Goal: Transaction & Acquisition: Purchase product/service

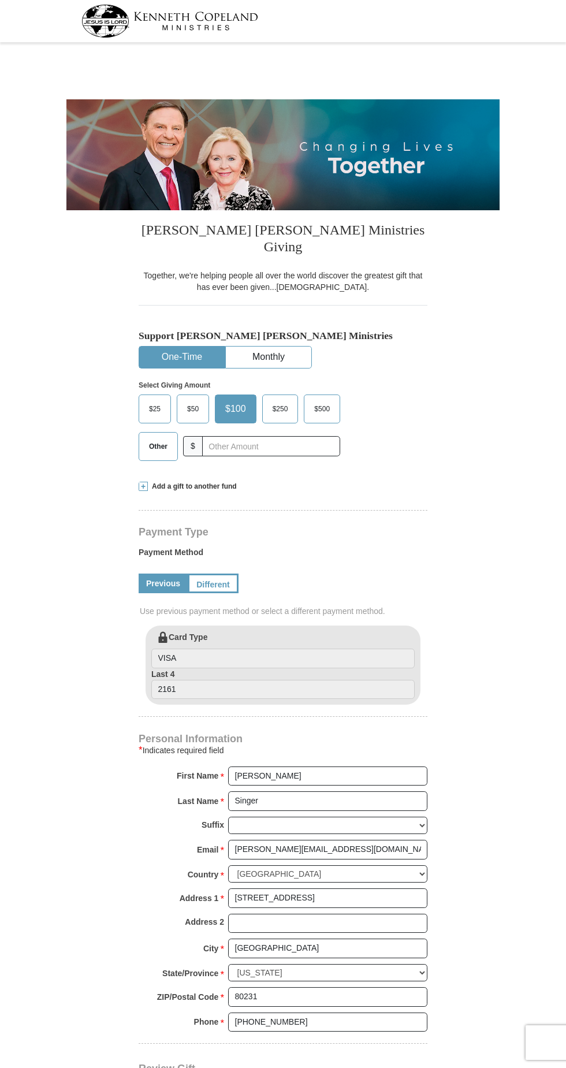
select select "CO"
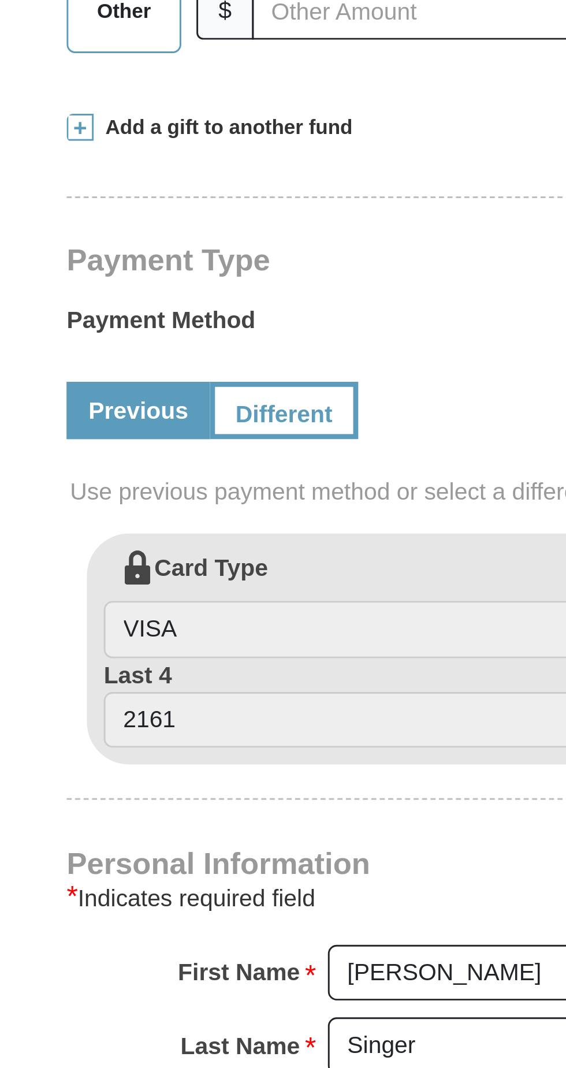
click at [144, 482] on span at bounding box center [143, 486] width 9 height 9
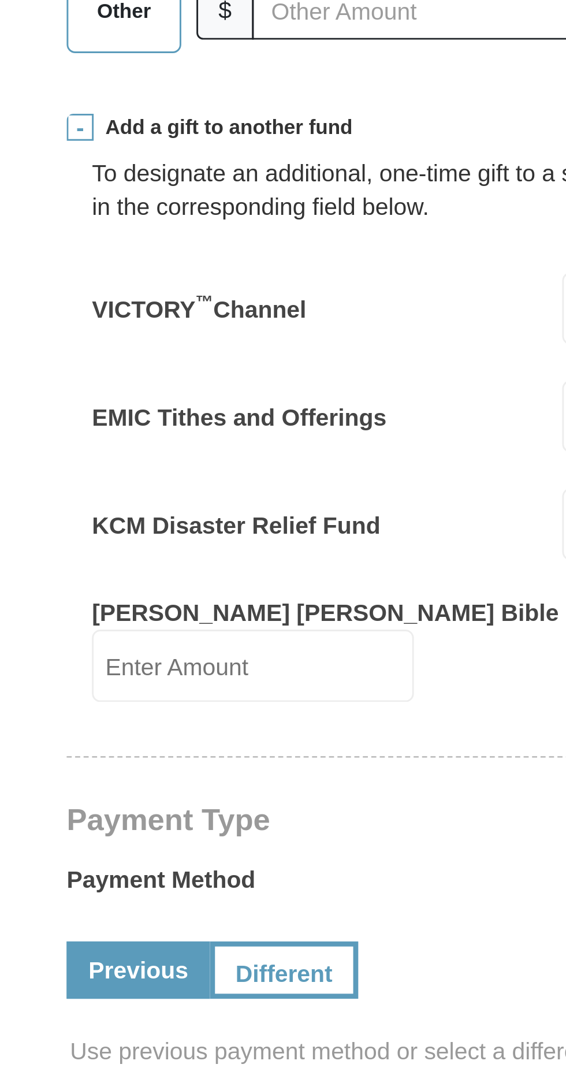
click at [143, 482] on span at bounding box center [143, 486] width 9 height 9
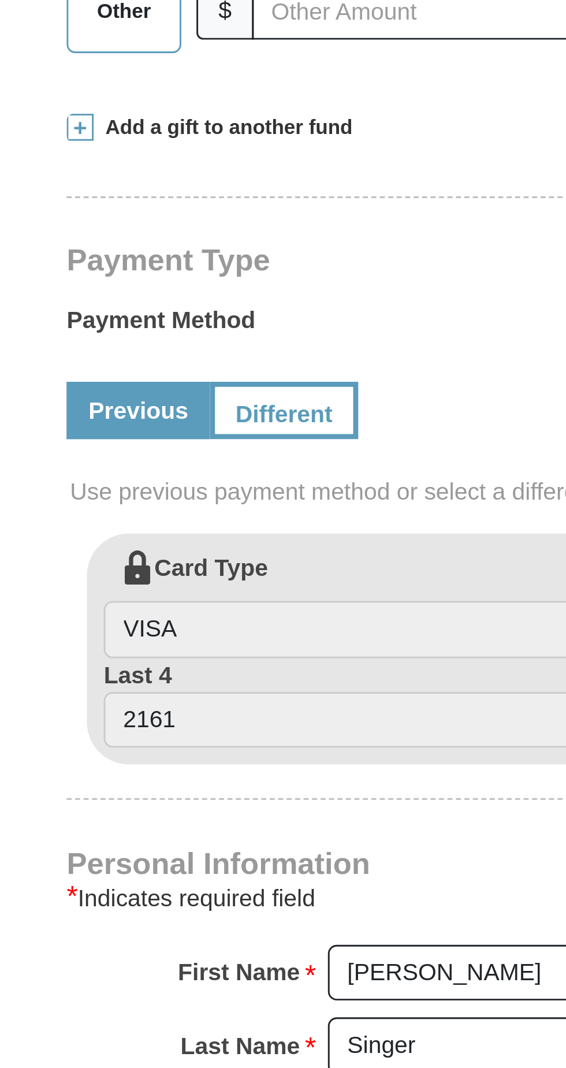
click at [140, 482] on span at bounding box center [143, 486] width 9 height 9
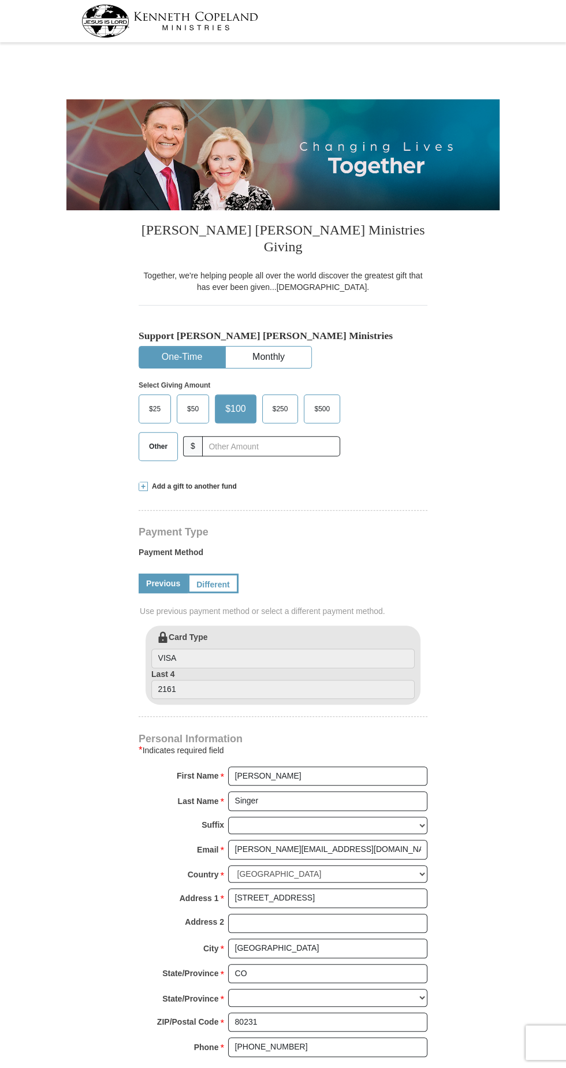
select select "CO"
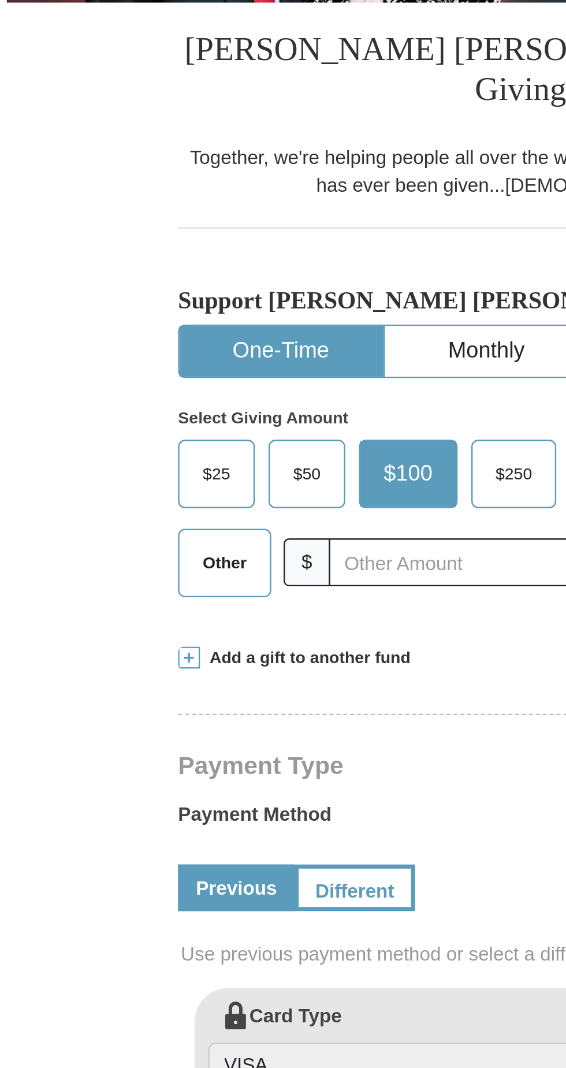
scroll to position [1, 0]
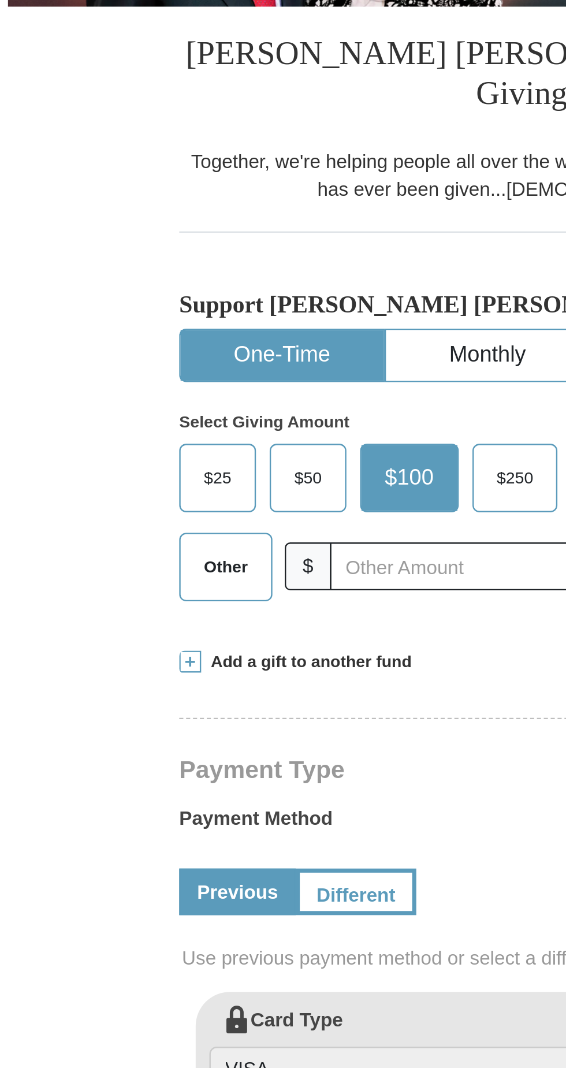
click at [183, 346] on button "One-Time" at bounding box center [182, 356] width 86 height 21
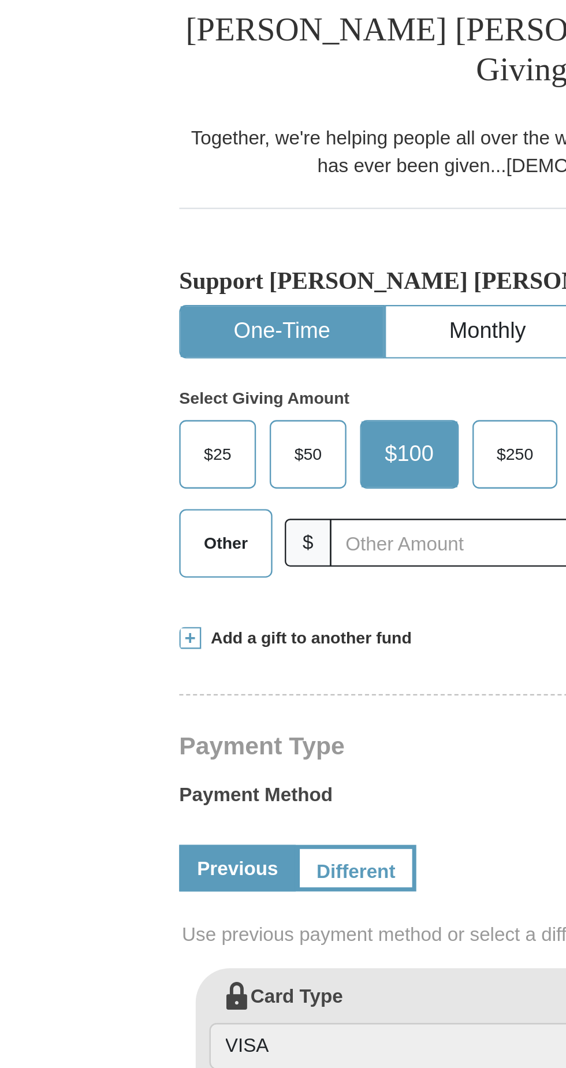
click at [153, 437] on span "Other" at bounding box center [158, 445] width 30 height 17
click at [0, 0] on input "Other" at bounding box center [0, 0] width 0 height 0
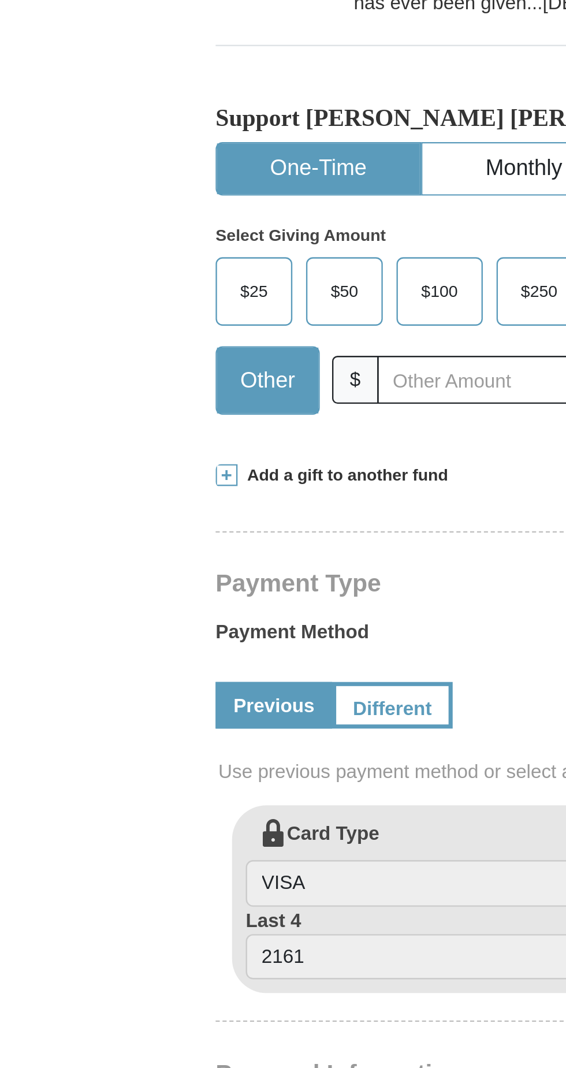
click at [151, 481] on span "Add a gift to another fund" at bounding box center [192, 486] width 89 height 10
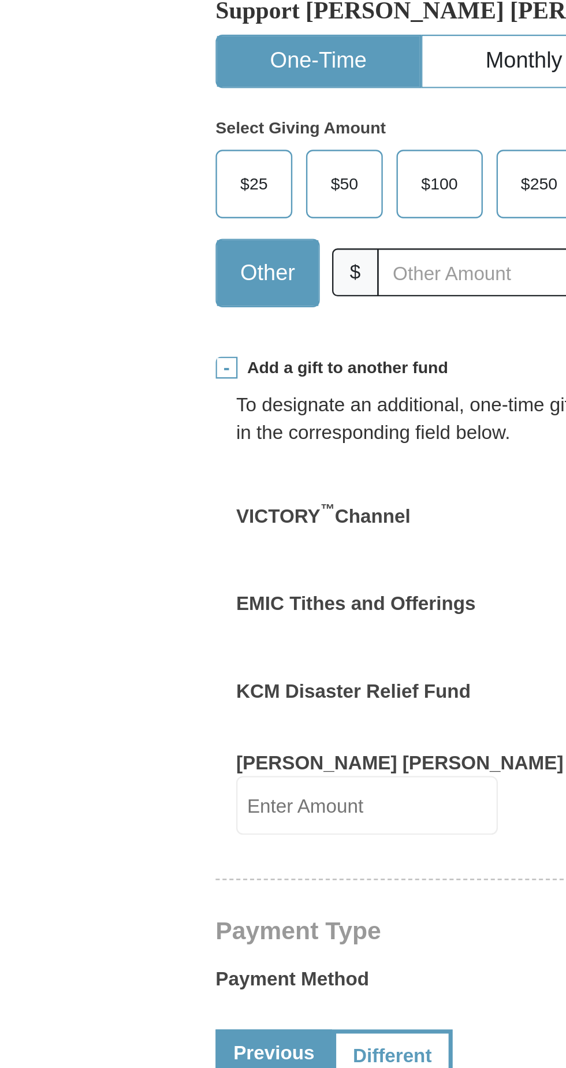
click at [211, 542] on label "VICTORY ™ Channel" at bounding box center [183, 548] width 73 height 12
click at [309, 535] on input "VICTORY ™ Channel" at bounding box center [364, 547] width 110 height 25
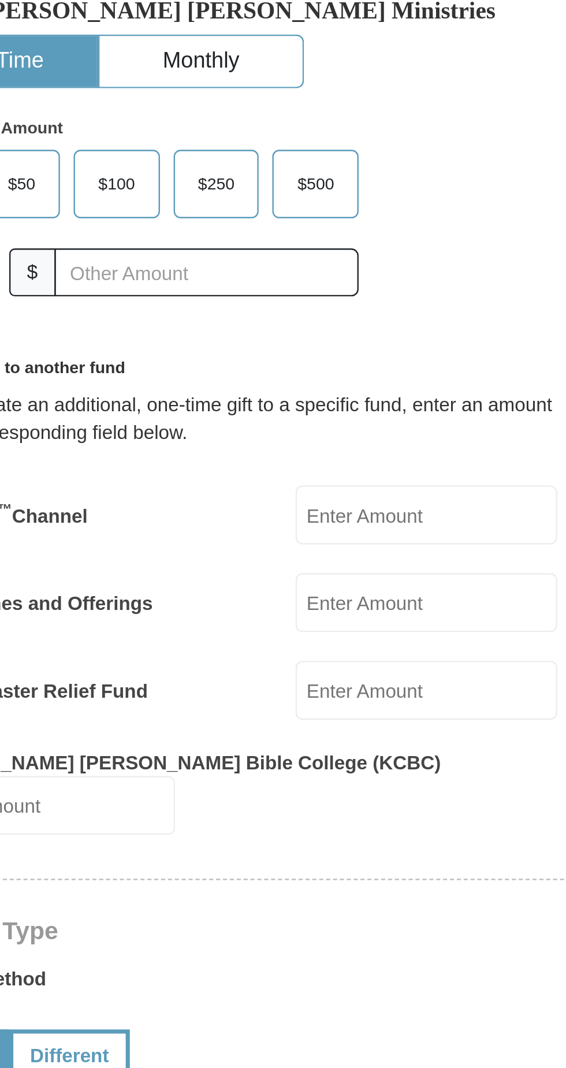
click at [350, 535] on input "VICTORY ™ Channel" at bounding box center [364, 547] width 110 height 25
type input "60.00"
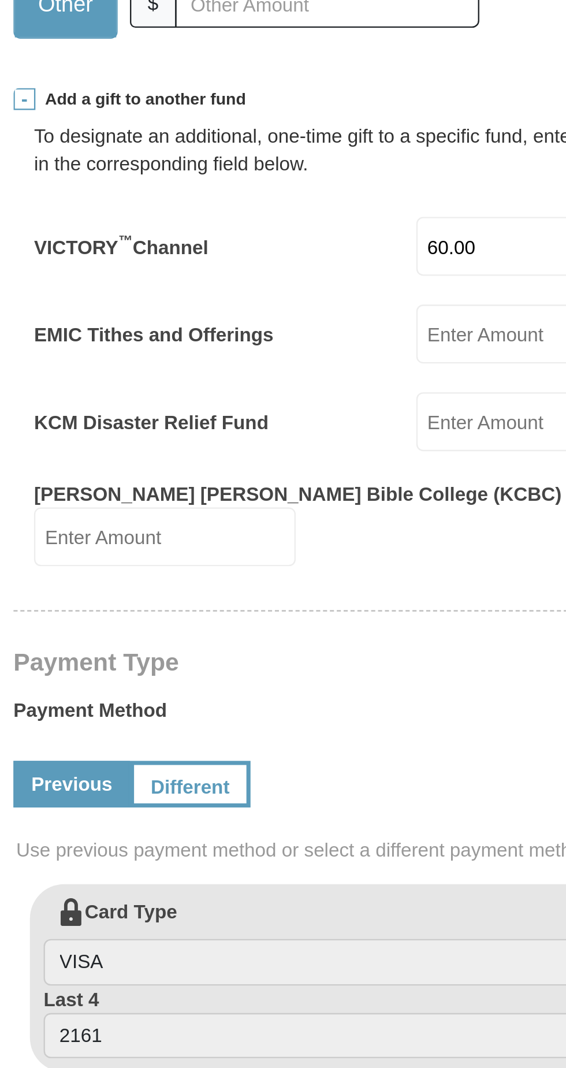
click at [337, 572] on input "EMIC Tithes and Offerings" at bounding box center [364, 584] width 110 height 25
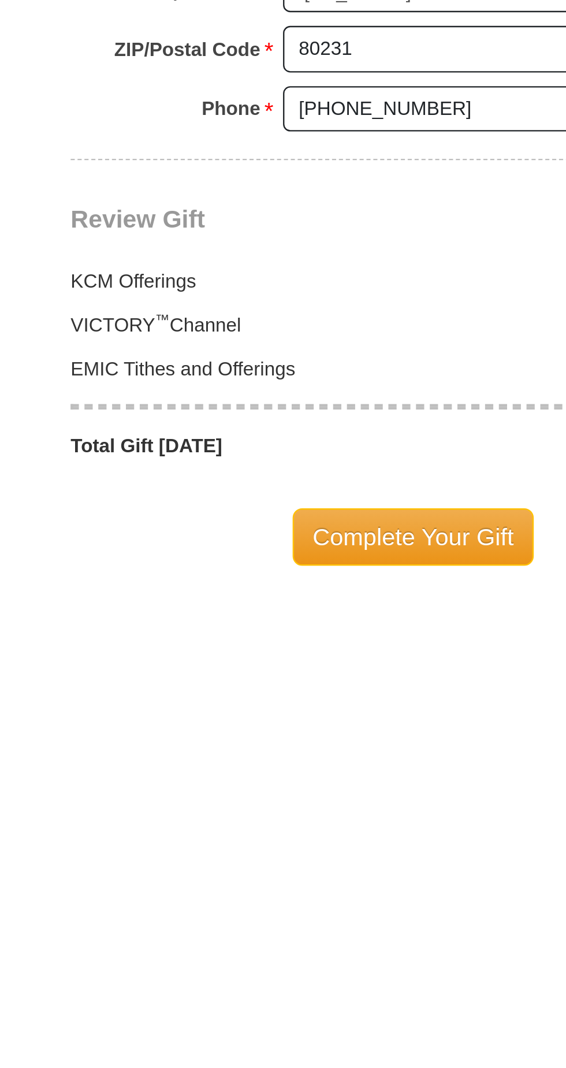
scroll to position [356, 0]
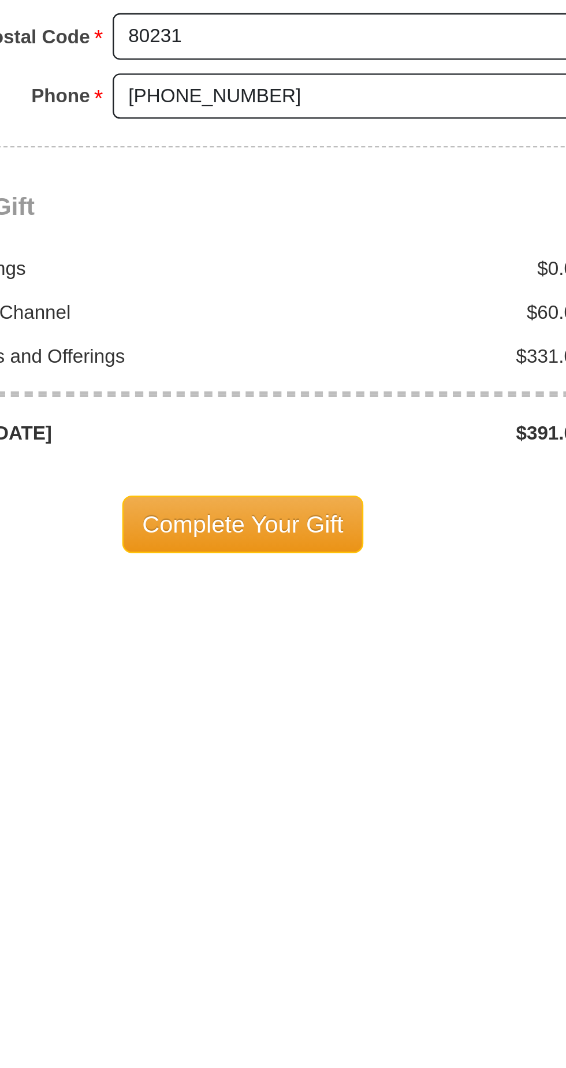
type input "331.00"
click at [299, 1027] on span "Complete Your Gift" at bounding box center [283, 1039] width 102 height 24
